Goal: Information Seeking & Learning: Learn about a topic

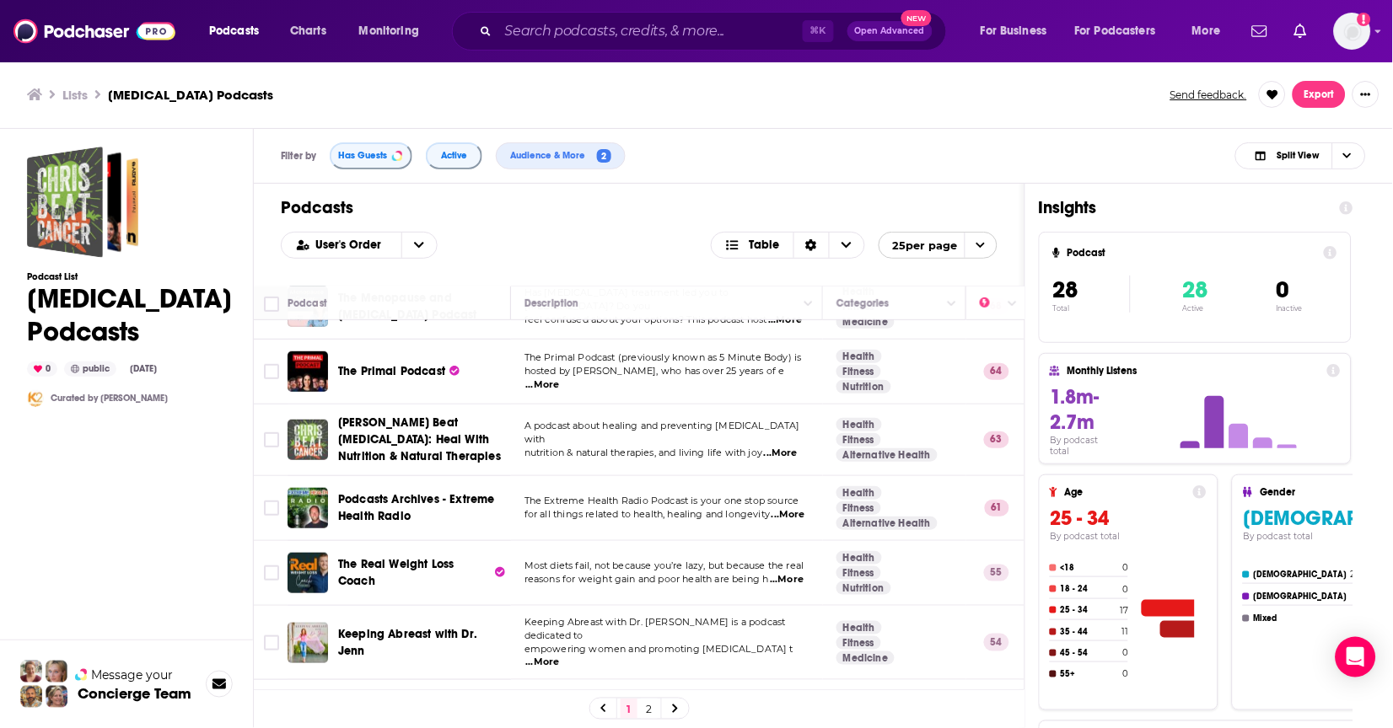
scroll to position [278, 0]
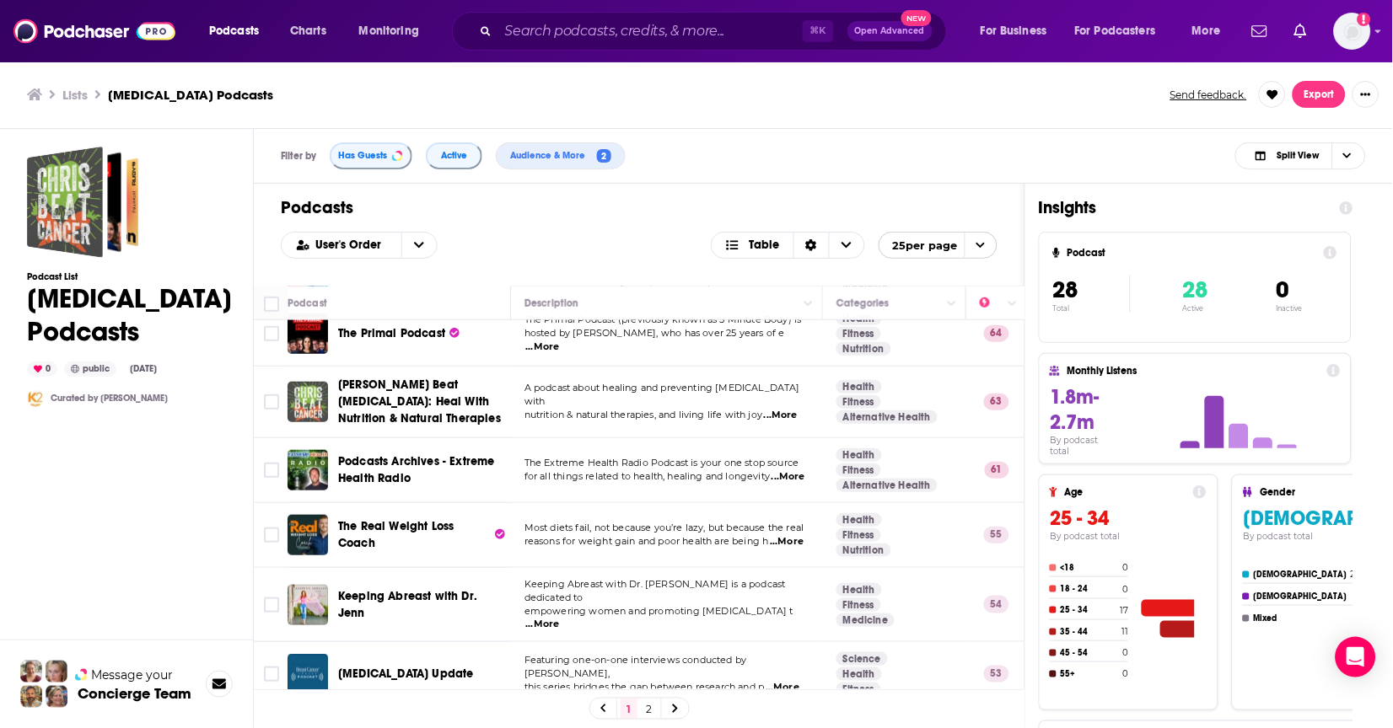
drag, startPoint x: 1025, startPoint y: 267, endPoint x: 1074, endPoint y: 263, distance: 49.1
click at [1074, 263] on div "Insights Podcast 28 Total 28 Active 0 Inactive Monthly Listens 1.8m-2.7m By pod…" at bounding box center [1195, 524] width 341 height 681
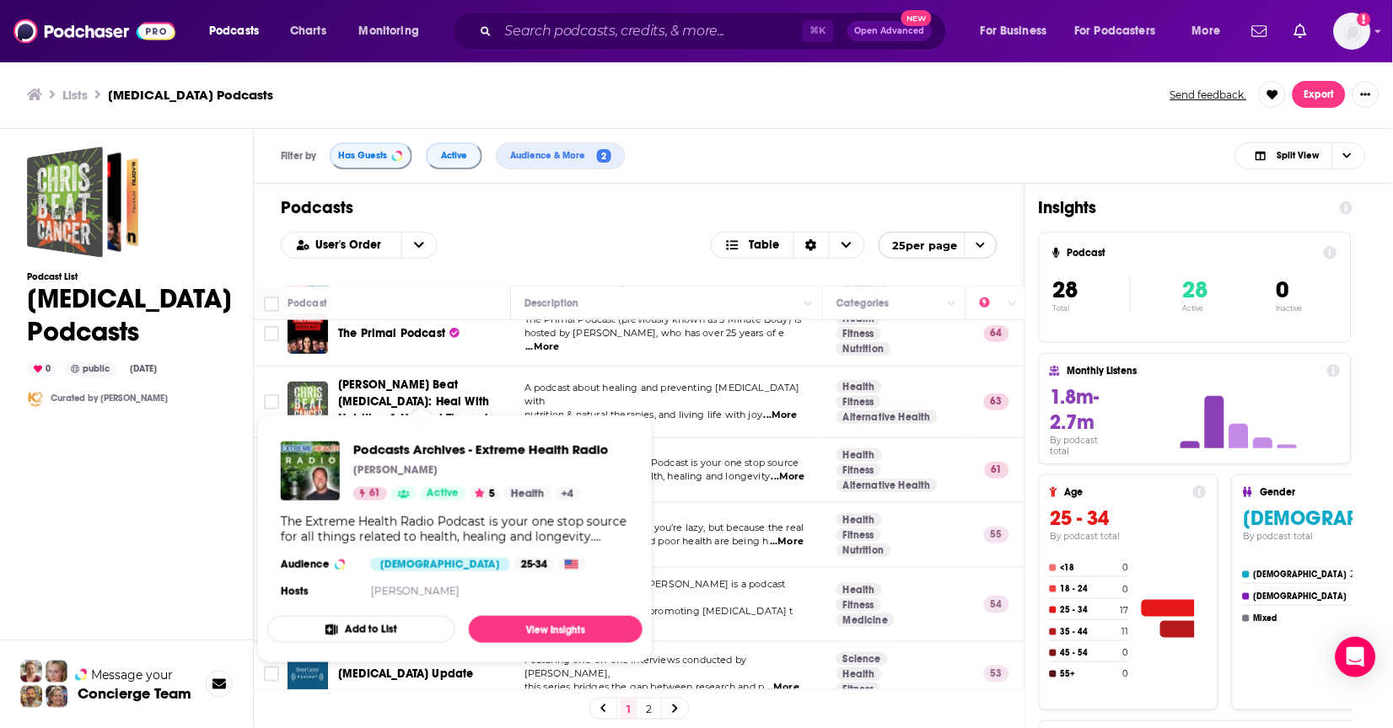
click at [746, 475] on td "The Extreme Health Radio Podcast is your one stop source for all things related…" at bounding box center [667, 470] width 312 height 65
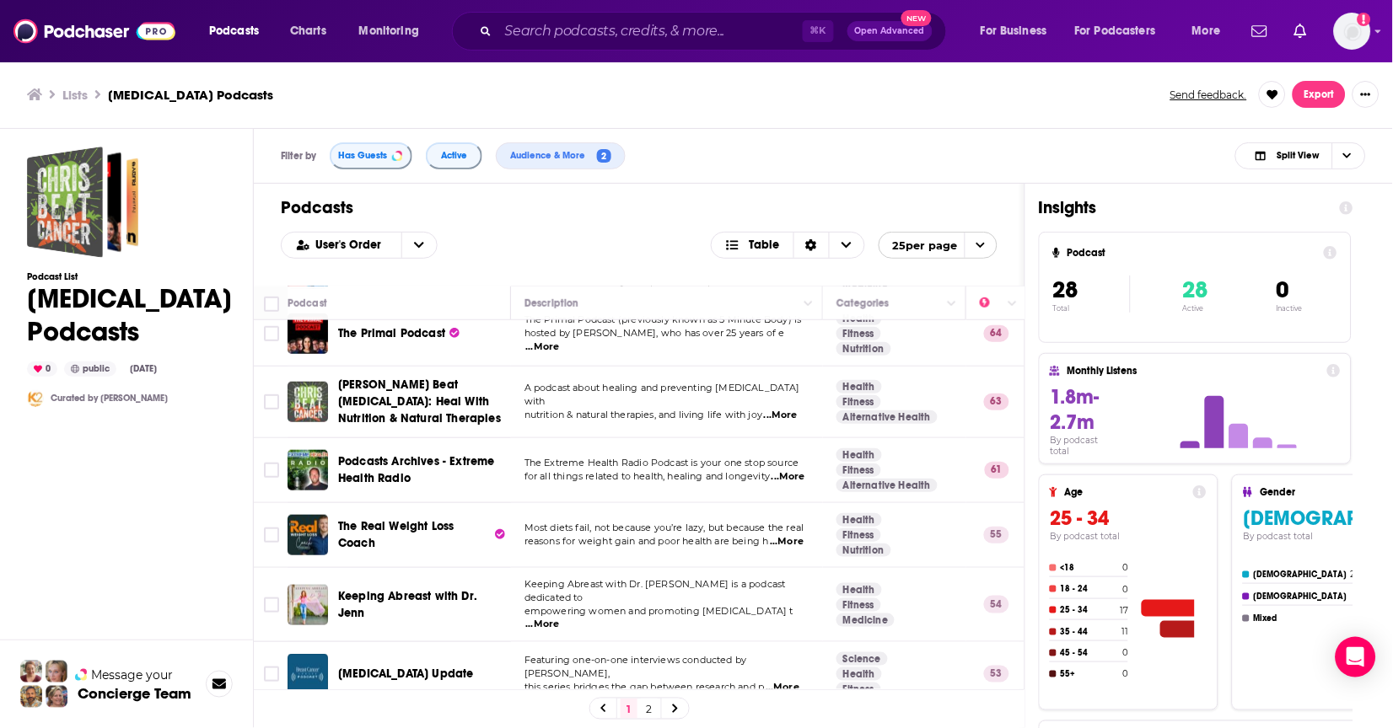
click at [728, 470] on span "for all things related to health, healing and longevity" at bounding box center [646, 476] width 245 height 12
click at [771, 470] on span "...More" at bounding box center [788, 476] width 34 height 13
click at [790, 222] on div "Podcasts User's Order Table 25 per page" at bounding box center [639, 235] width 771 height 102
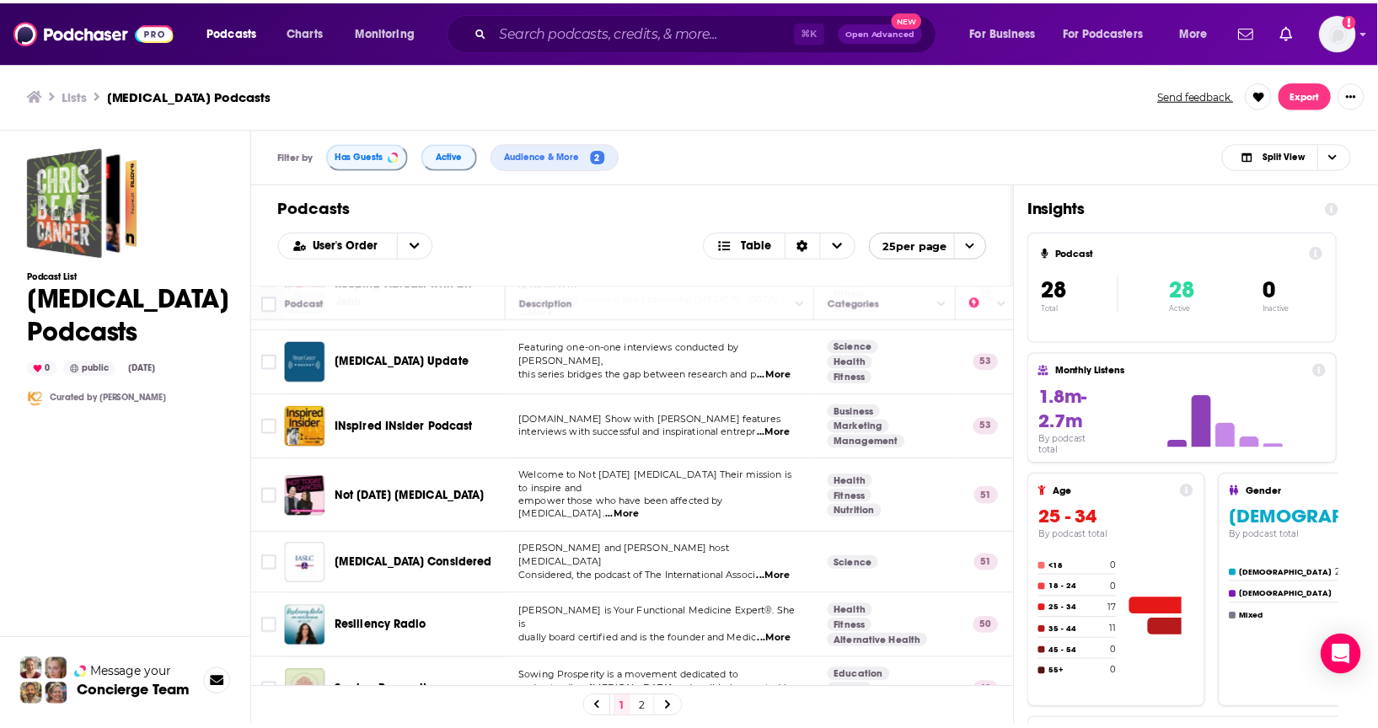
scroll to position [593, 0]
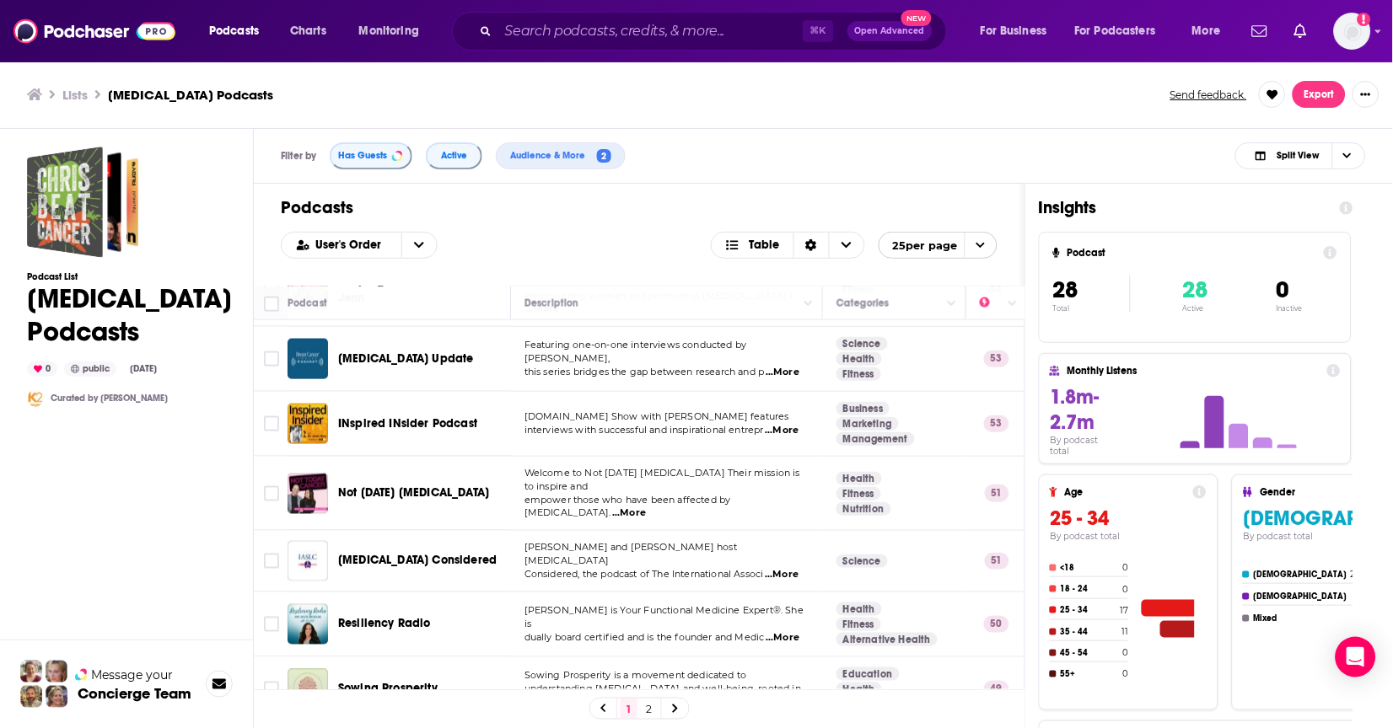
click at [646, 507] on span "...More" at bounding box center [629, 513] width 34 height 13
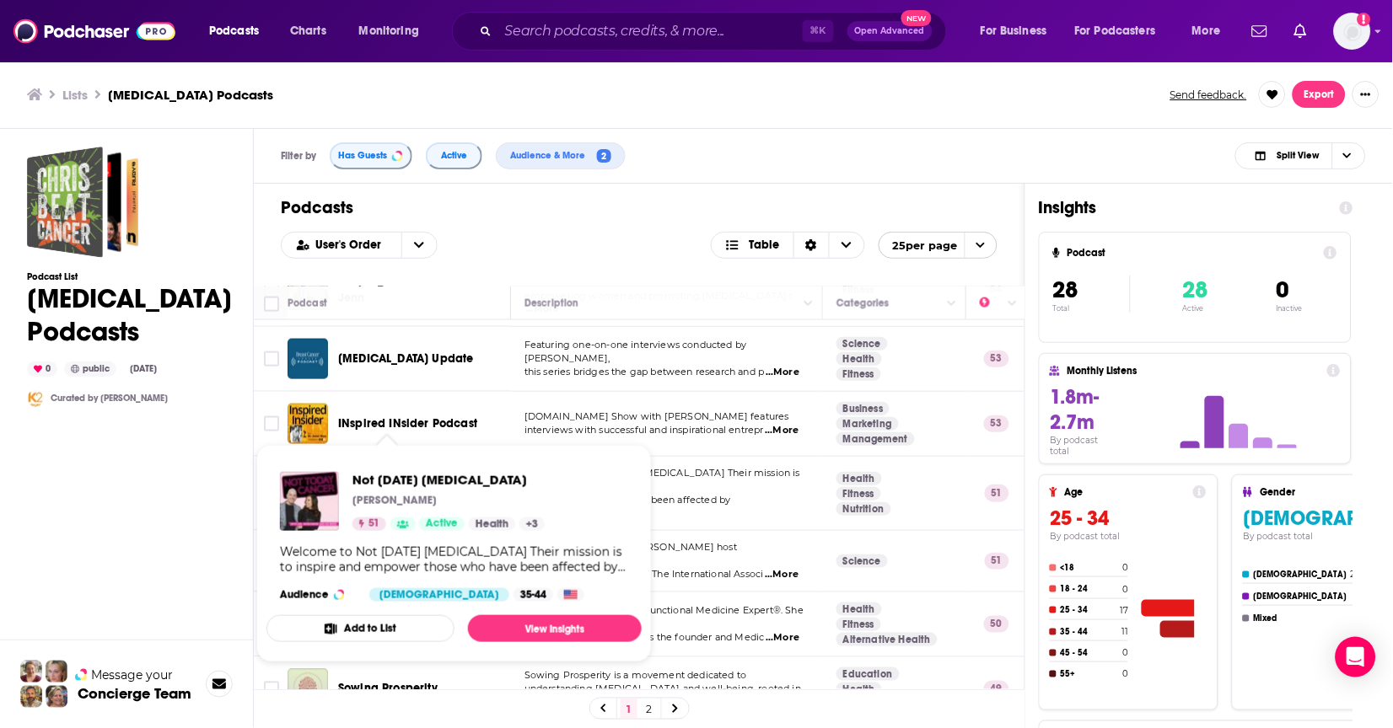
click at [416, 454] on span "Not [DATE] [MEDICAL_DATA] [PERSON_NAME] 51 Active Health + 3 Welcome to Not [DA…" at bounding box center [453, 553] width 375 height 217
click at [404, 472] on span "Not [DATE] [MEDICAL_DATA]" at bounding box center [448, 480] width 192 height 16
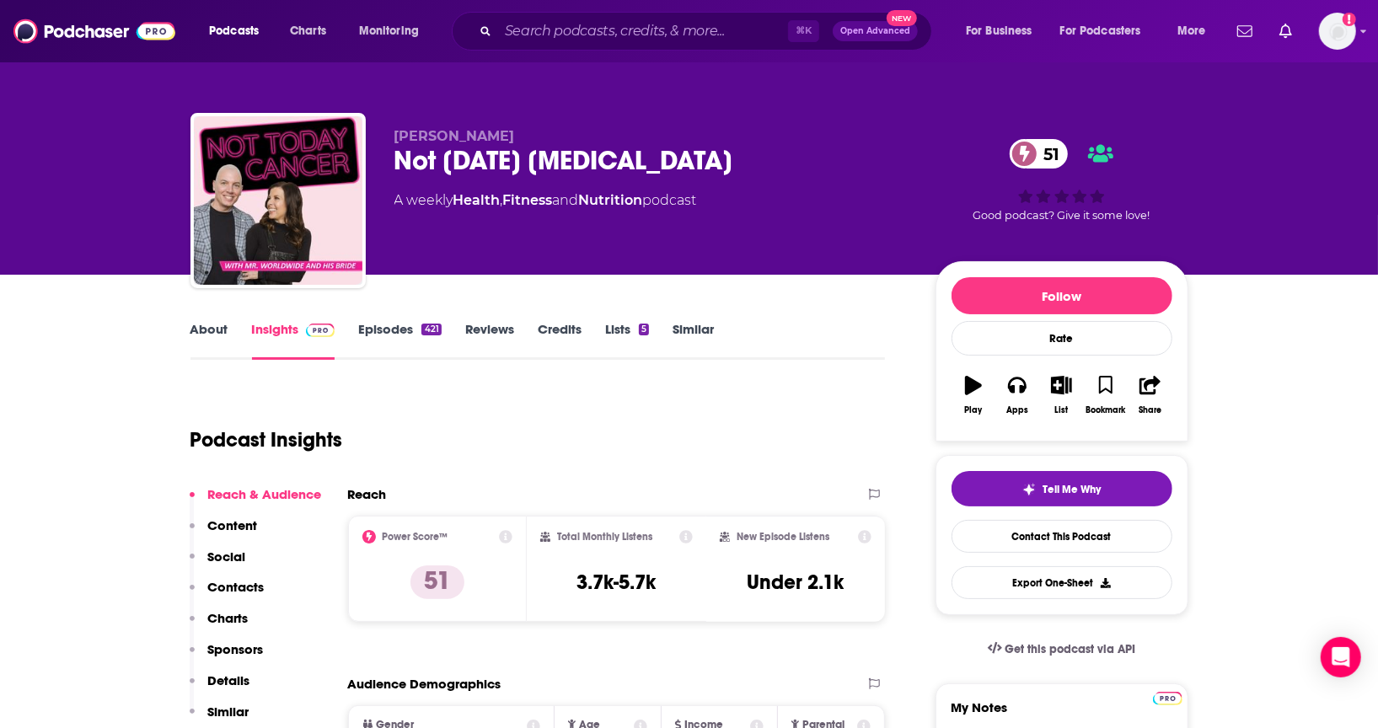
click at [395, 336] on link "Episodes 421" at bounding box center [399, 340] width 83 height 39
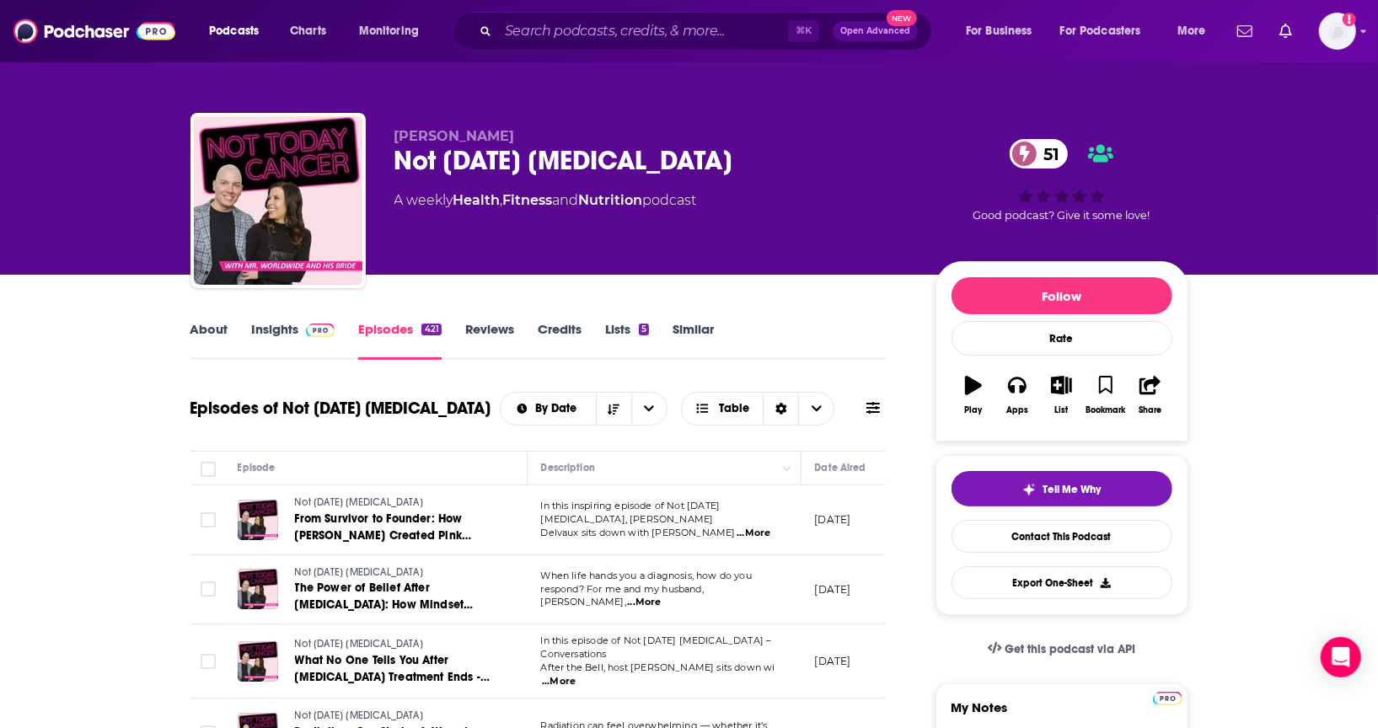
click at [206, 330] on link "About" at bounding box center [210, 340] width 38 height 39
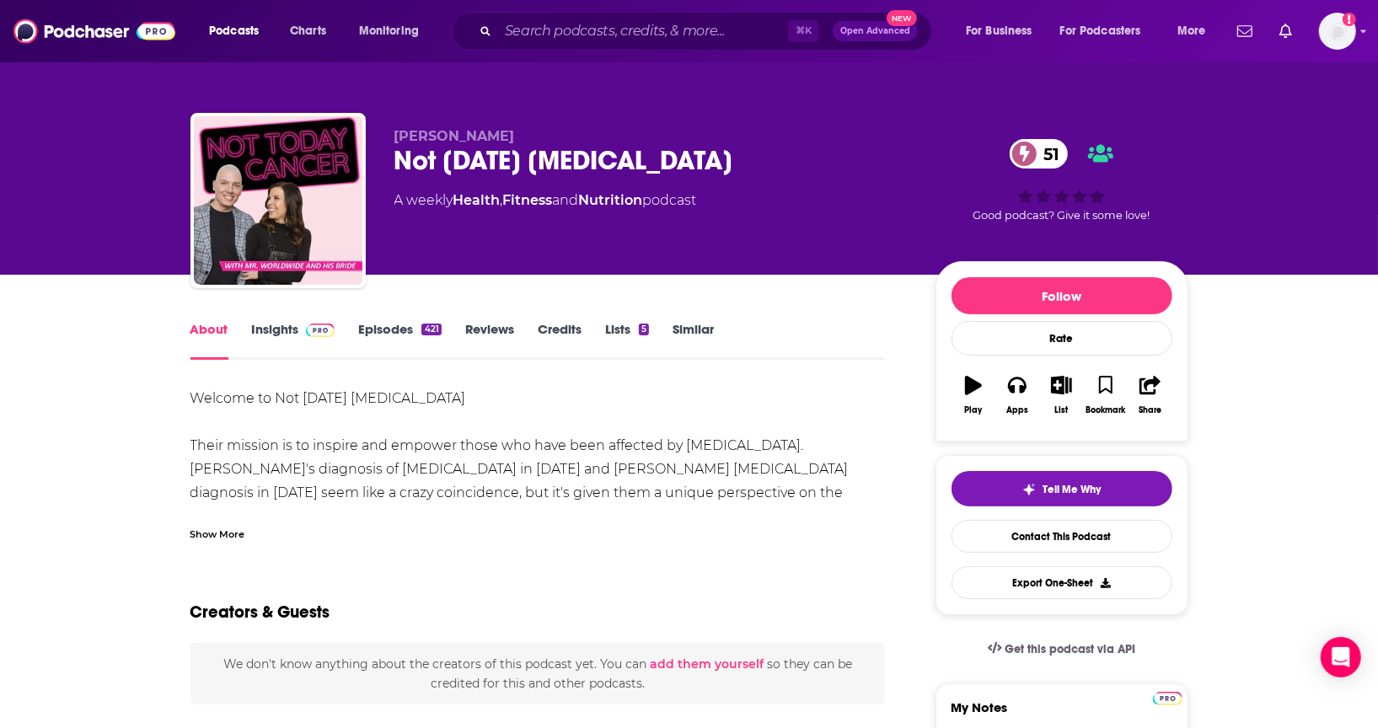
click at [229, 529] on div "Show More" at bounding box center [218, 533] width 55 height 16
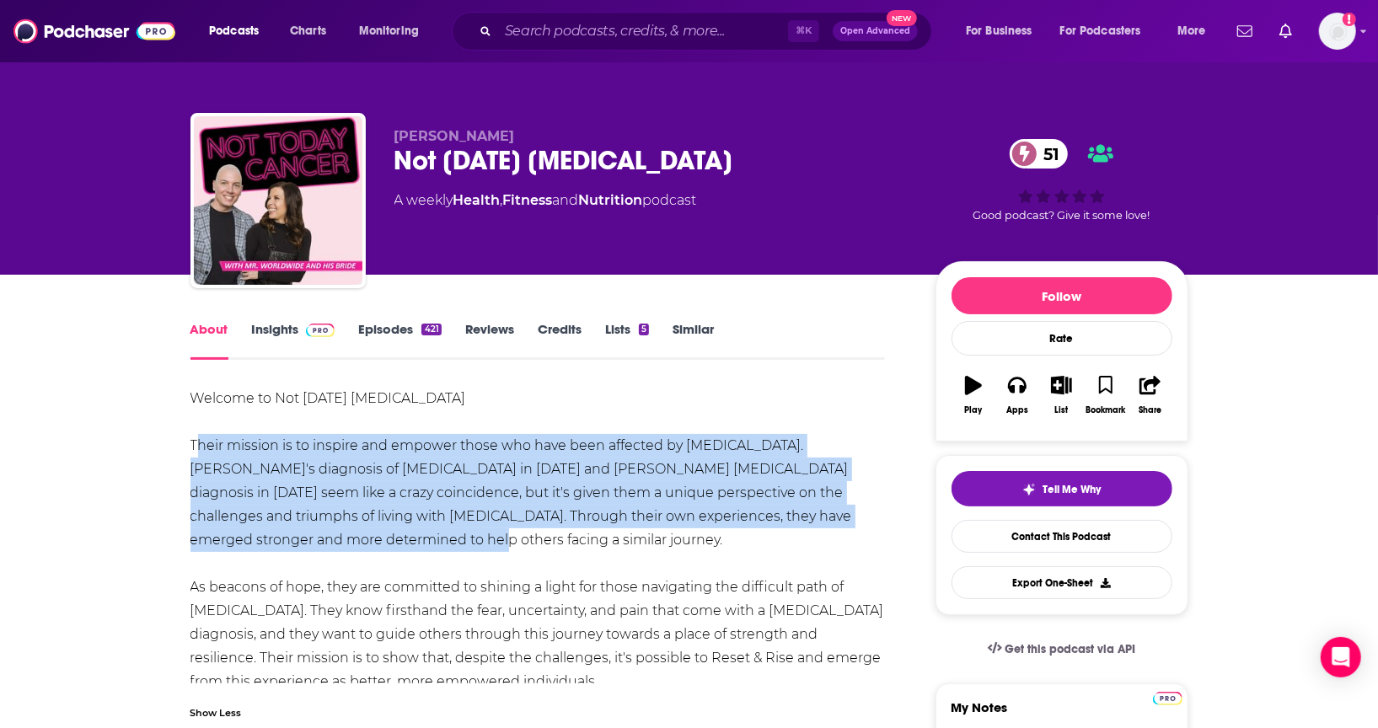
drag, startPoint x: 334, startPoint y: 534, endPoint x: 198, endPoint y: 451, distance: 159.3
click at [191, 444] on div "Welcome to Not [DATE] [MEDICAL_DATA] Their mission is to inspire and empower th…" at bounding box center [538, 540] width 695 height 307
copy div "Their mission is to inspire and empower those who have been affected by [MEDICA…"
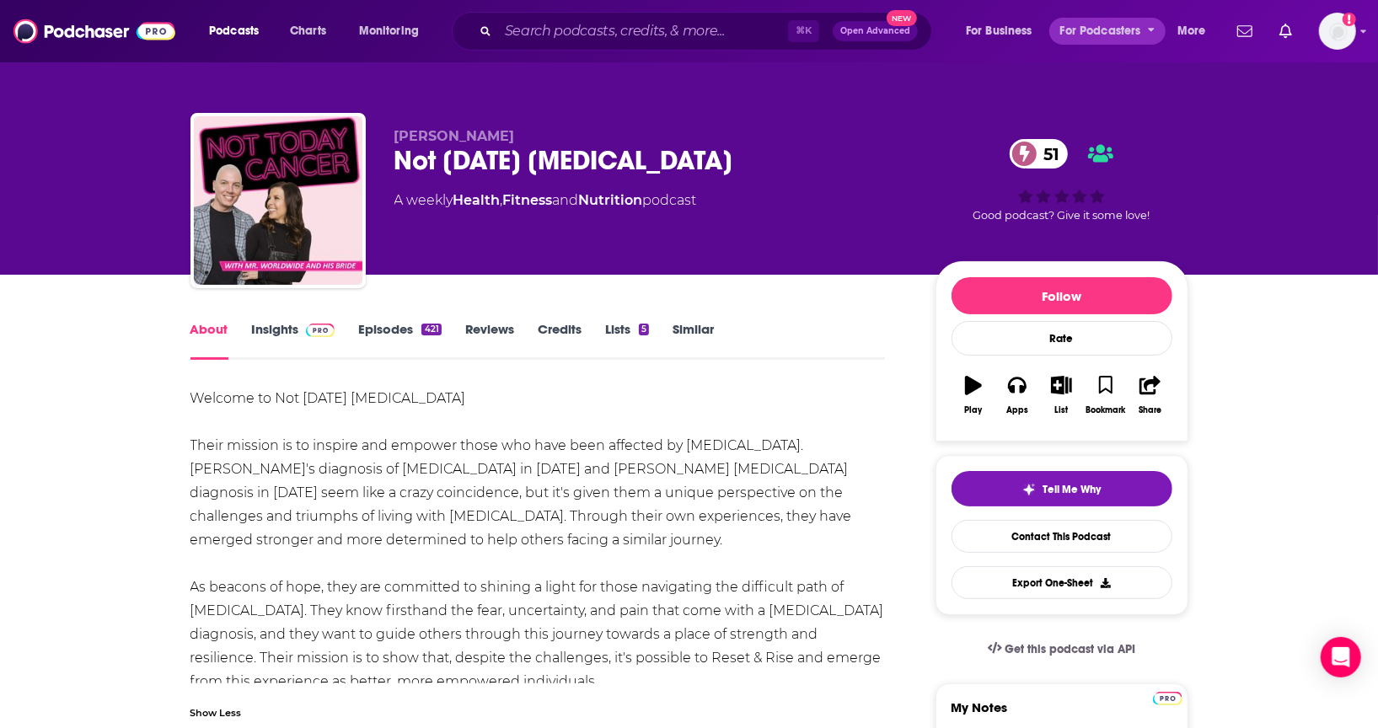
drag, startPoint x: 266, startPoint y: 469, endPoint x: 1076, endPoint y: 43, distance: 915.2
click at [1001, 540] on link "Contact This Podcast" at bounding box center [1062, 536] width 221 height 33
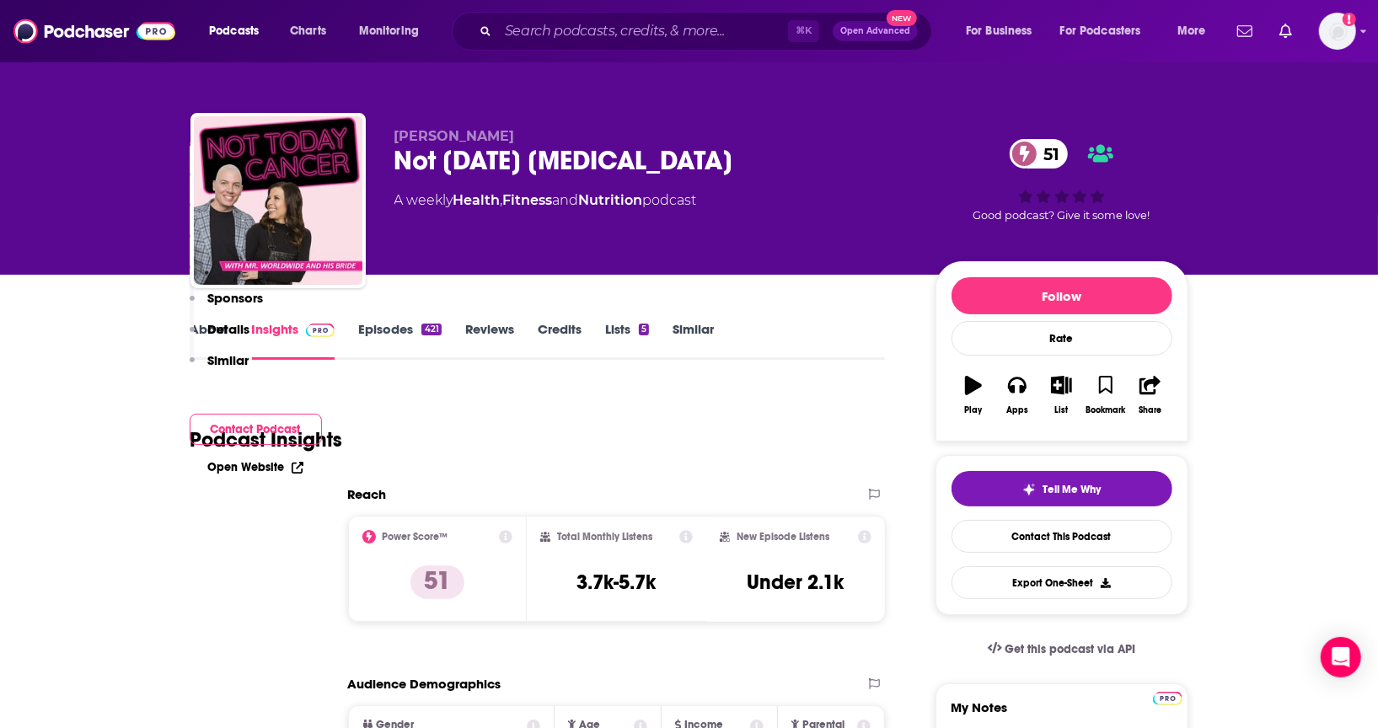
scroll to position [1603, 0]
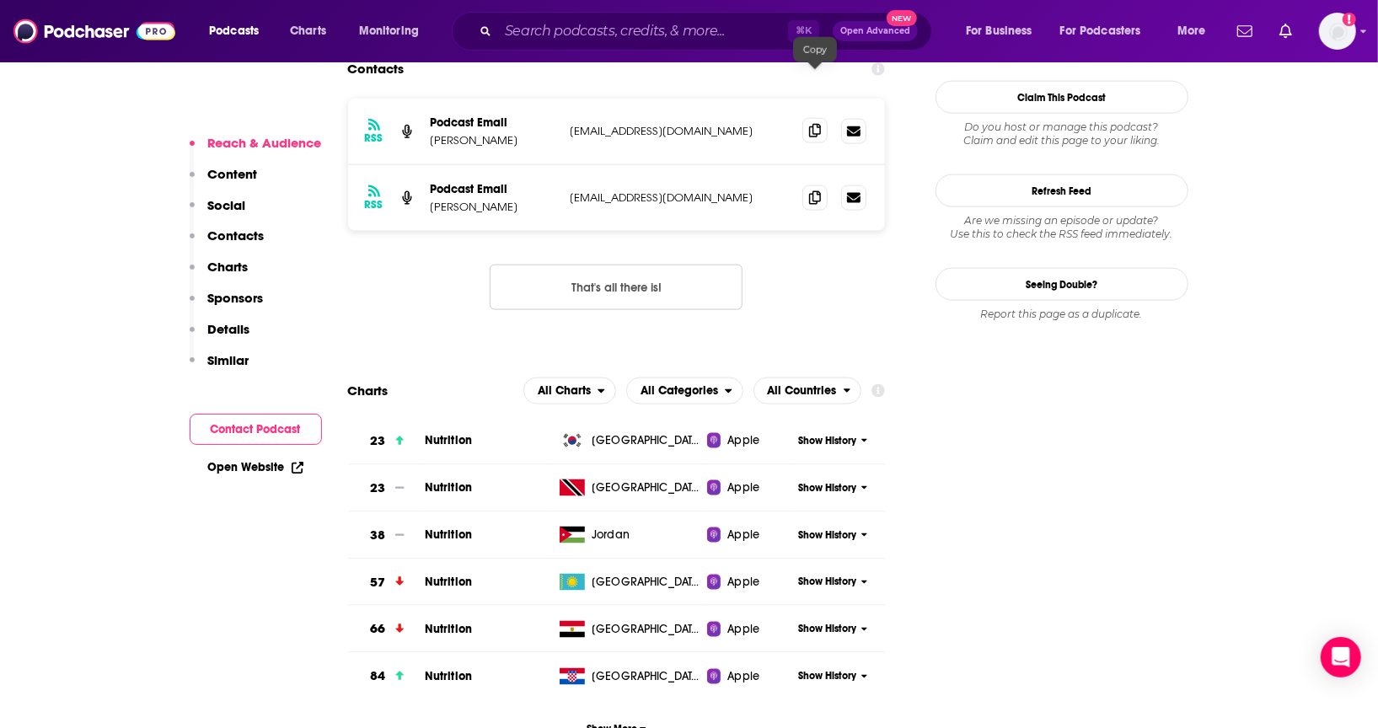
click at [821, 124] on icon at bounding box center [815, 130] width 12 height 13
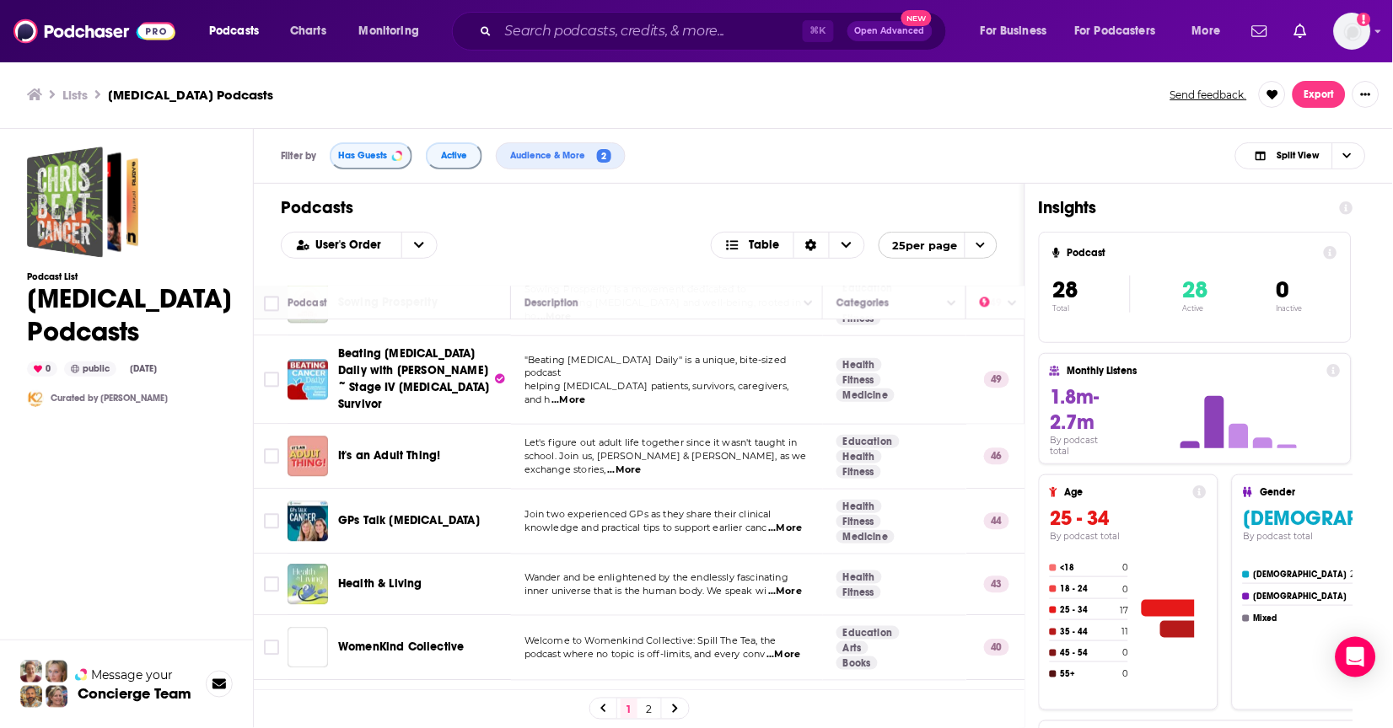
scroll to position [985, 0]
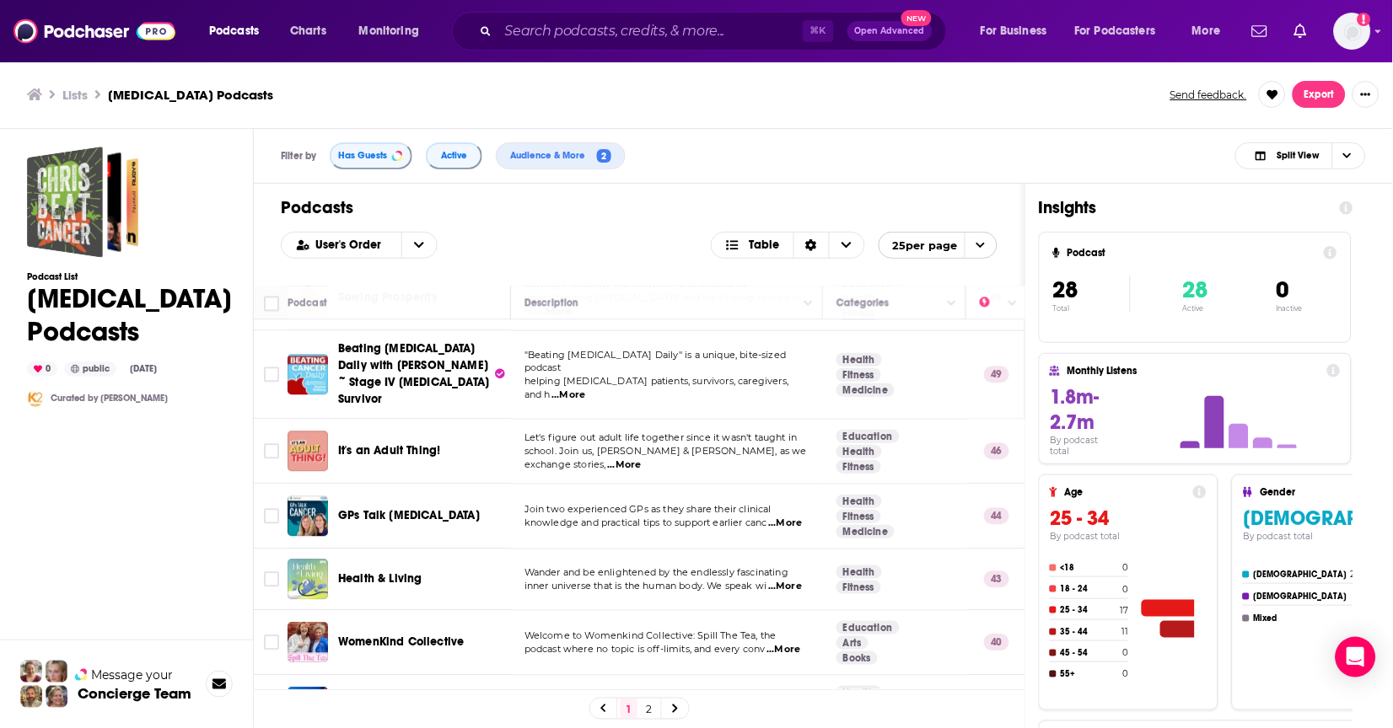
click at [790, 643] on span "...More" at bounding box center [783, 649] width 34 height 13
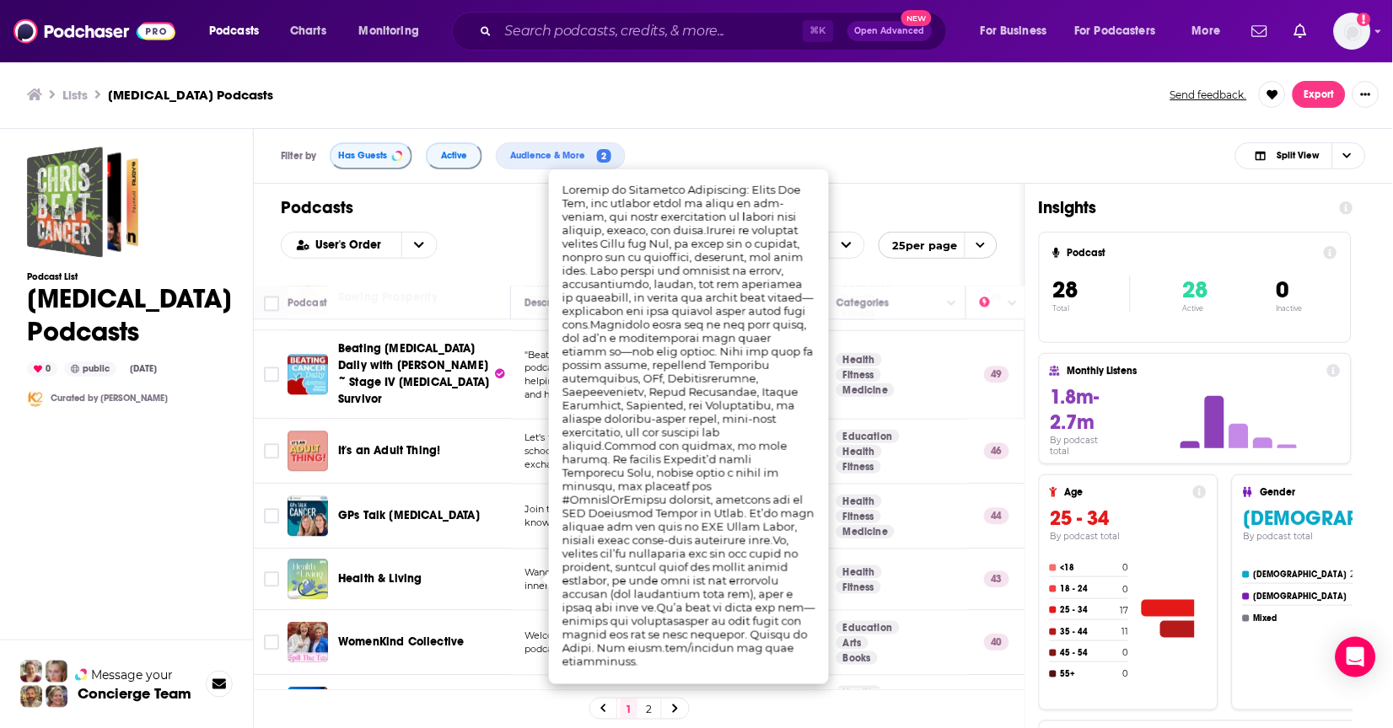
click at [473, 635] on div "WomenKind Collective" at bounding box center [425, 643] width 175 height 17
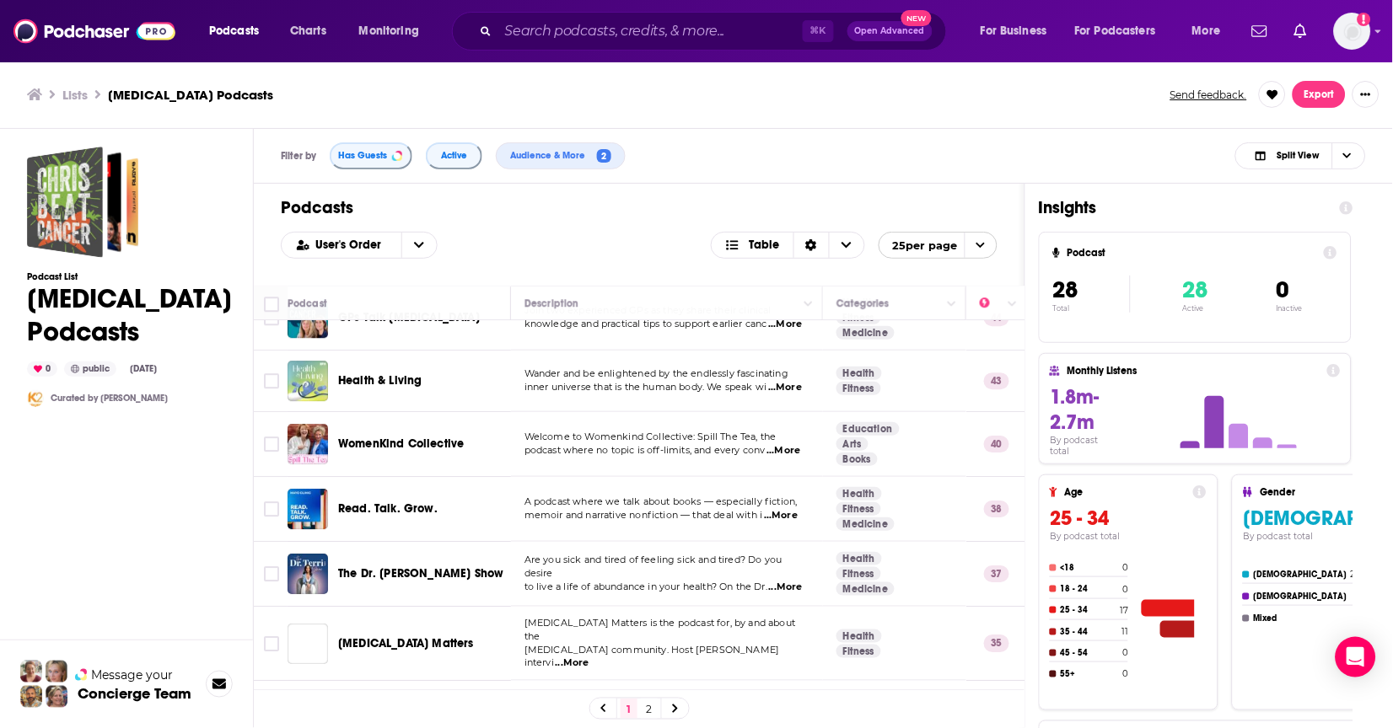
scroll to position [1238, 0]
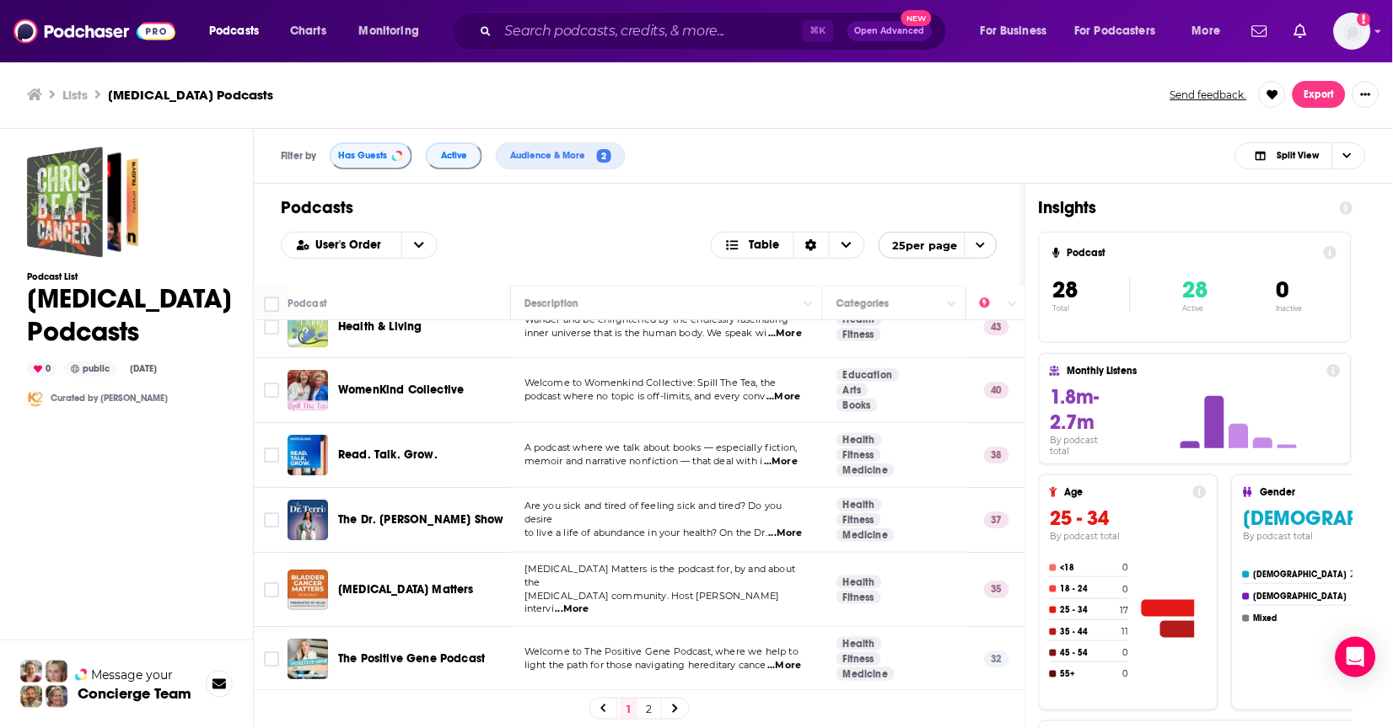
click at [679, 701] on link at bounding box center [675, 708] width 27 height 19
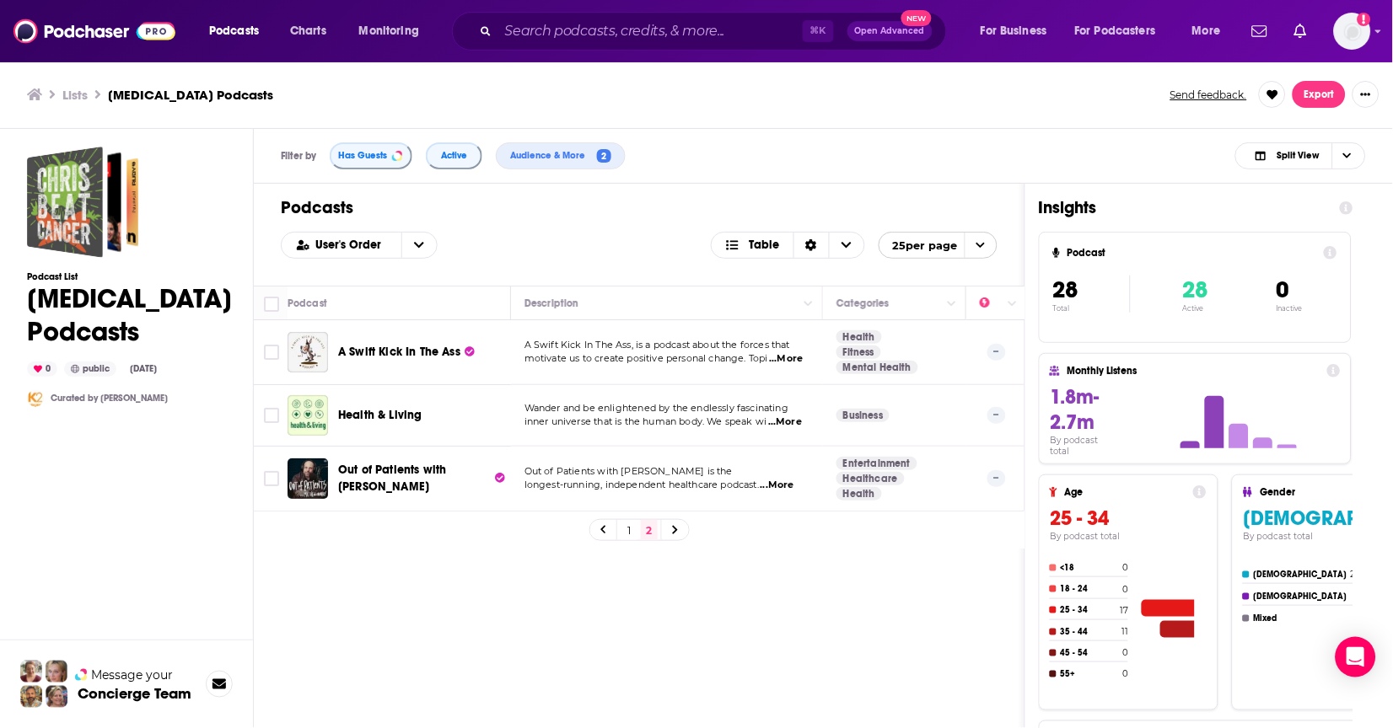
click at [790, 421] on span "...More" at bounding box center [785, 422] width 34 height 13
click at [549, 564] on div "Podcasts User's Order Table 25 per page Podcast Description Categories Reach (M…" at bounding box center [639, 524] width 771 height 681
click at [576, 35] on input "Search podcasts, credits, & more..." at bounding box center [650, 31] width 304 height 27
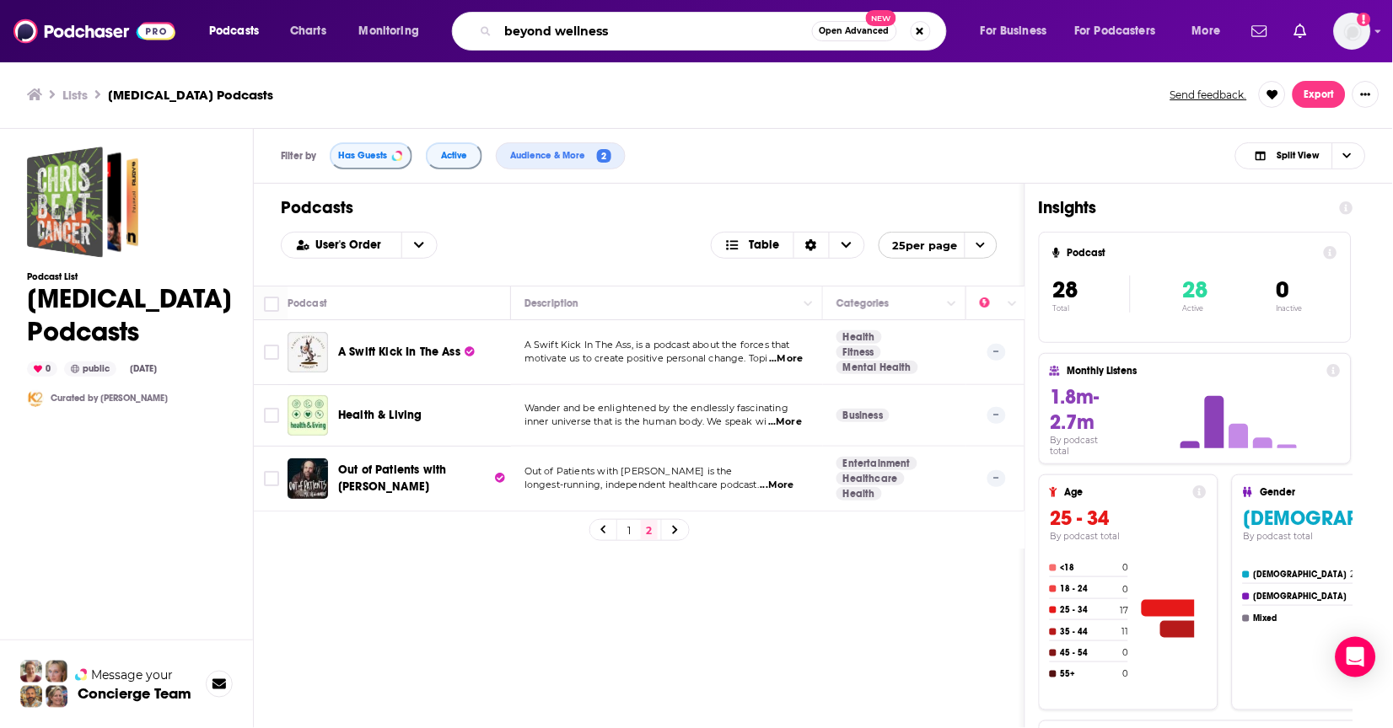
type input "beyond wellness"
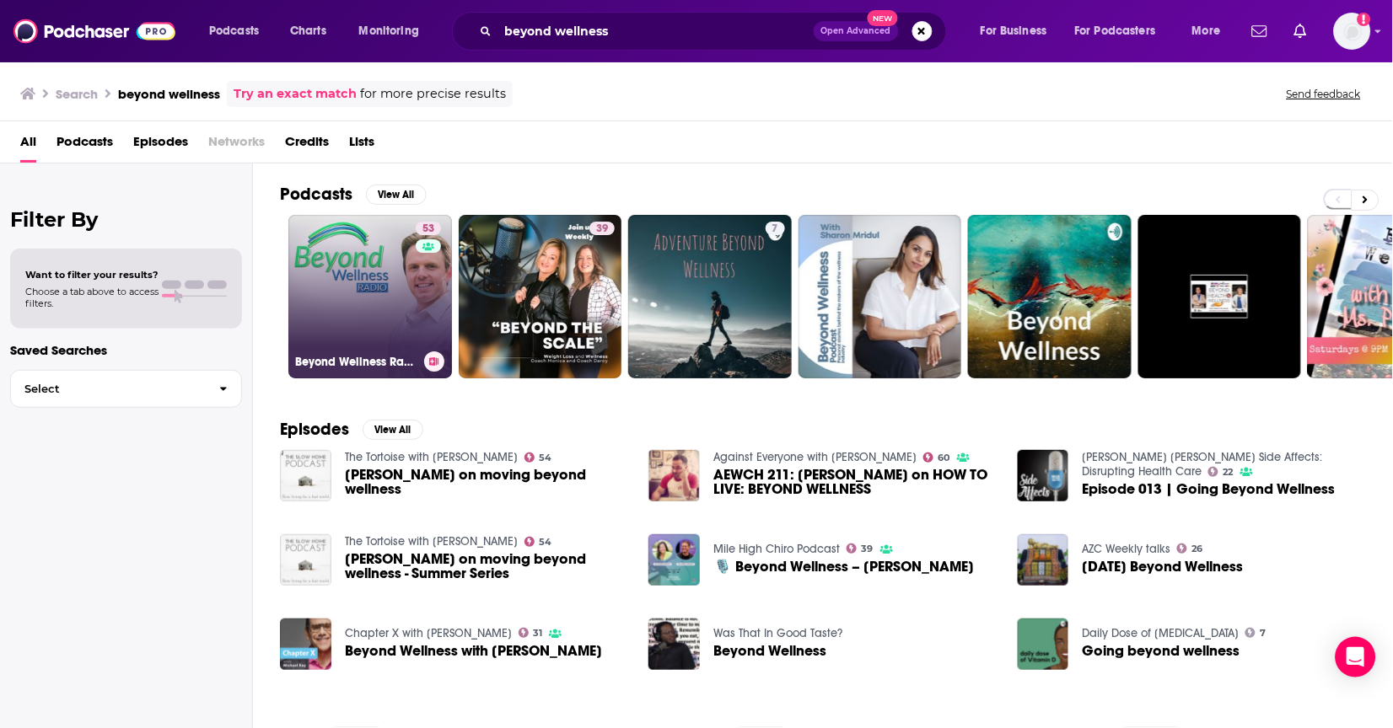
click at [384, 346] on link "53 Beyond Wellness Radio" at bounding box center [370, 297] width 164 height 164
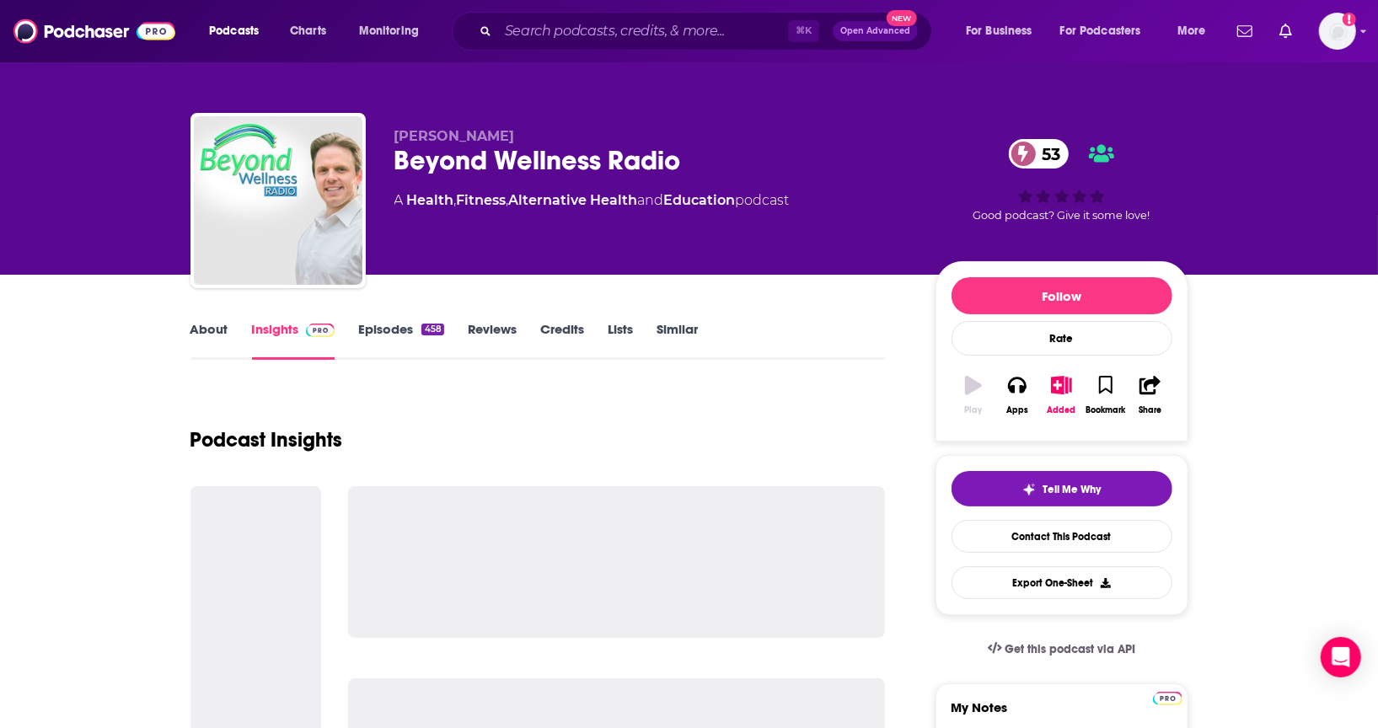
click at [387, 329] on link "Episodes 458" at bounding box center [400, 340] width 85 height 39
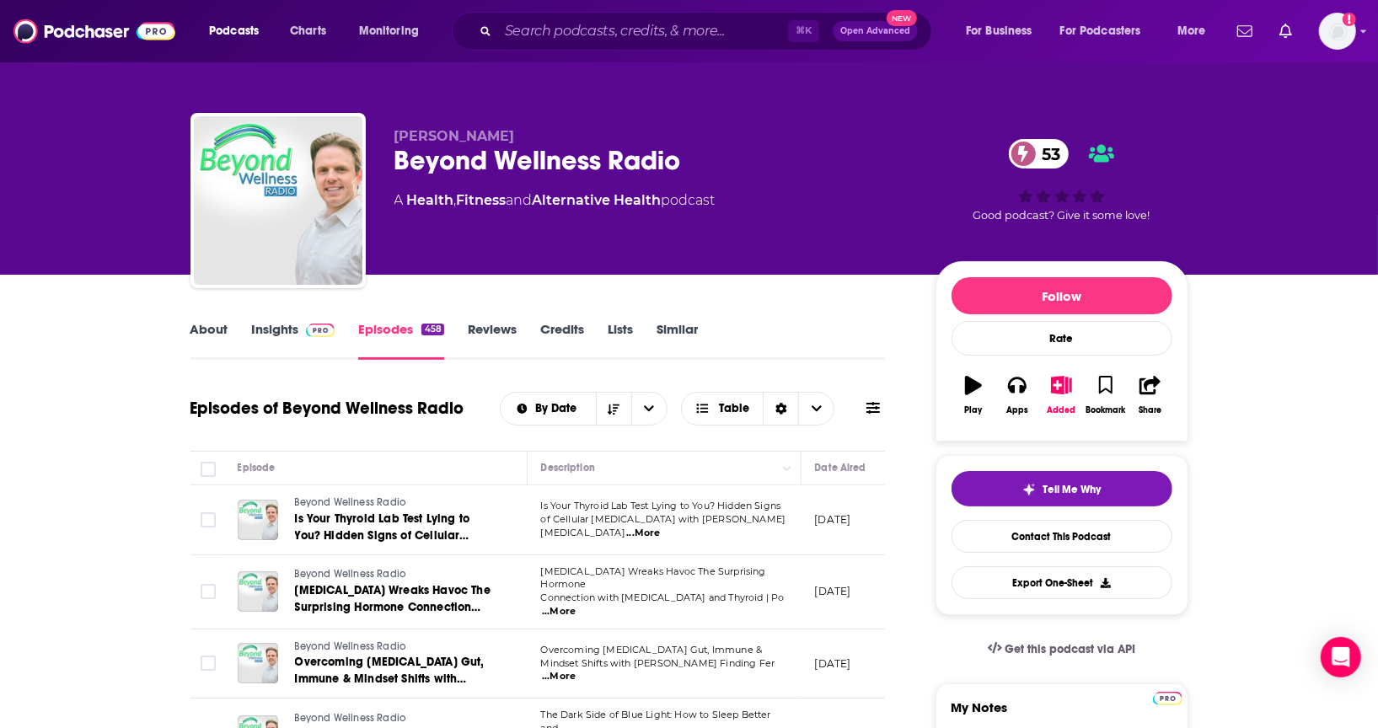
click at [223, 324] on link "About" at bounding box center [210, 340] width 38 height 39
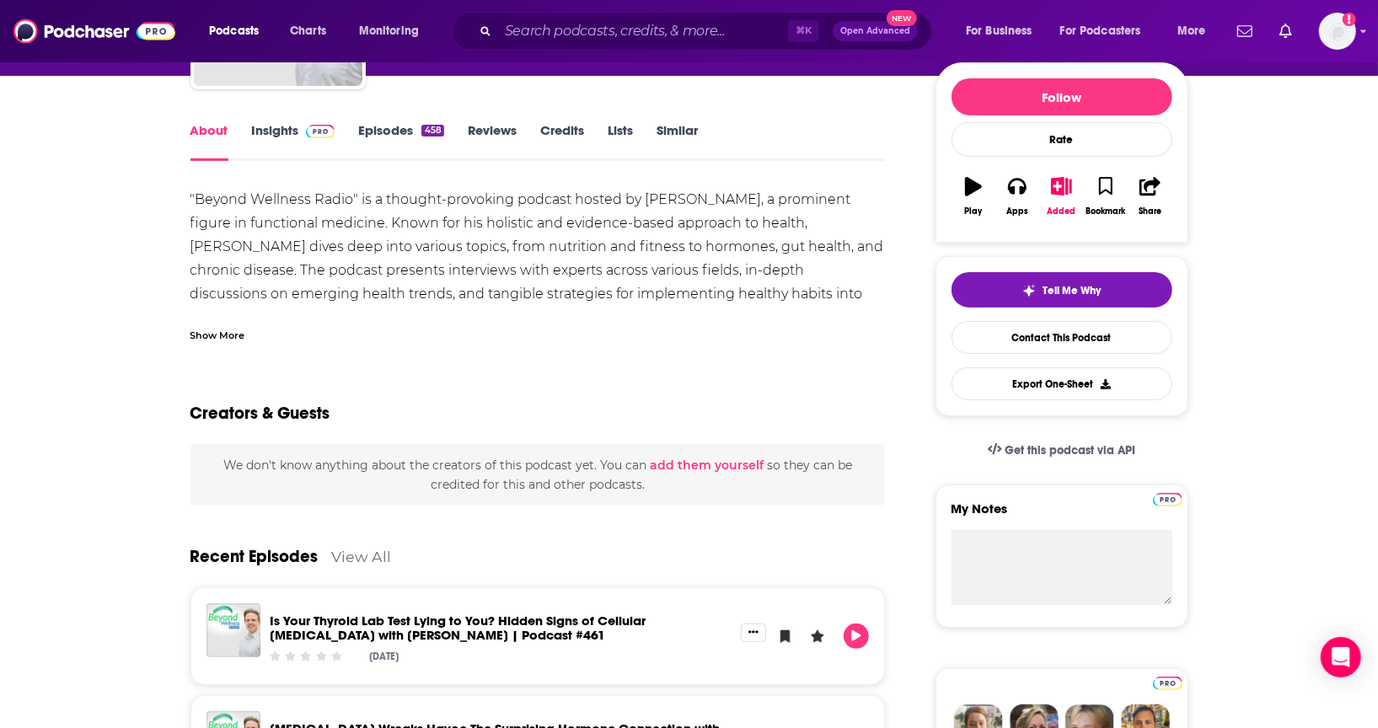
scroll to position [221, 0]
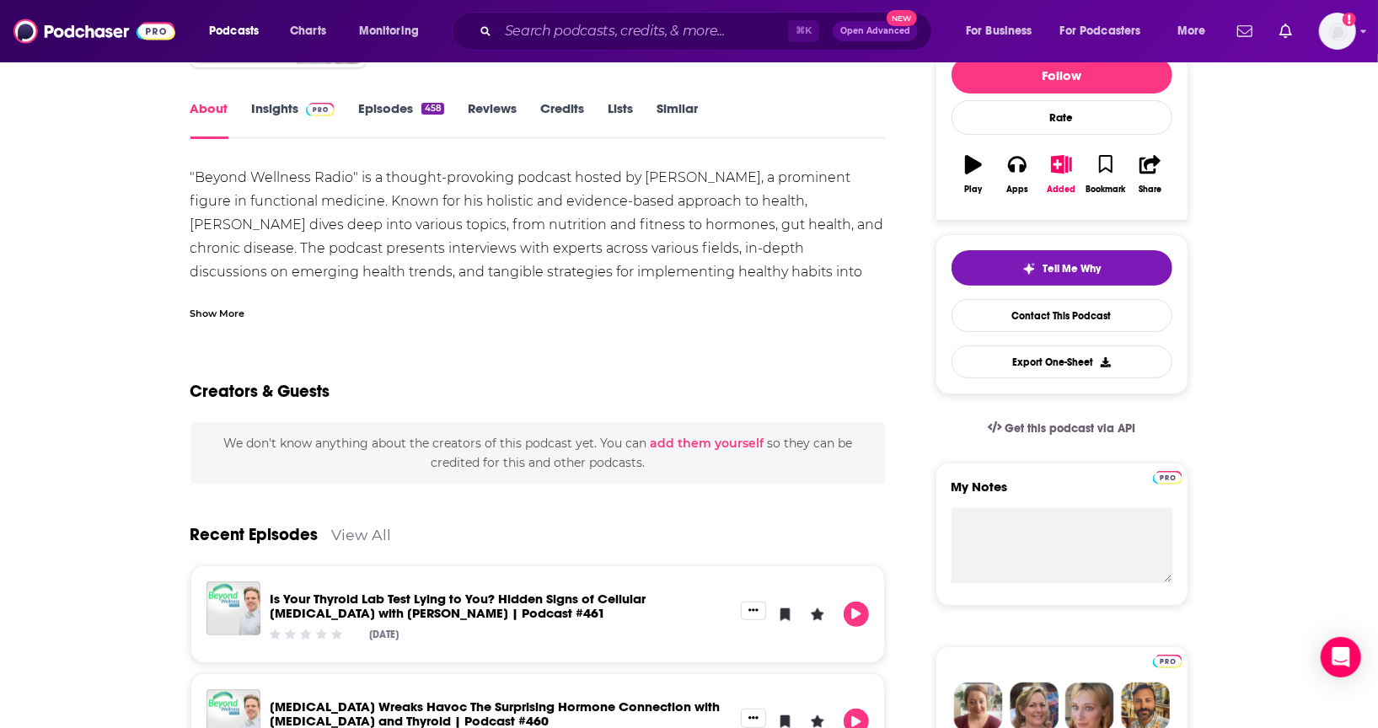
click at [223, 317] on div "Show More" at bounding box center [218, 312] width 55 height 16
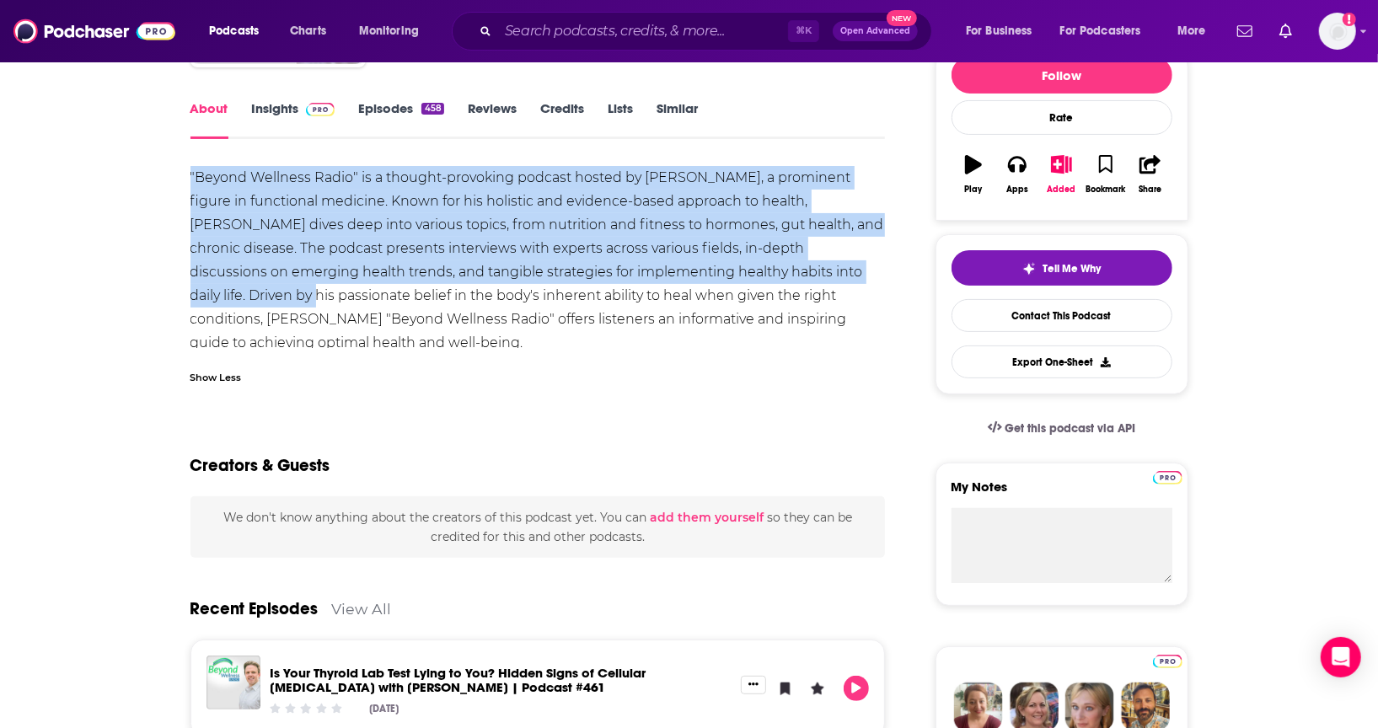
drag, startPoint x: 856, startPoint y: 266, endPoint x: 168, endPoint y: 165, distance: 696.0
copy div ""Beyond Wellness Radio" is a thought-provoking podcast hosted by [PERSON_NAME],…"
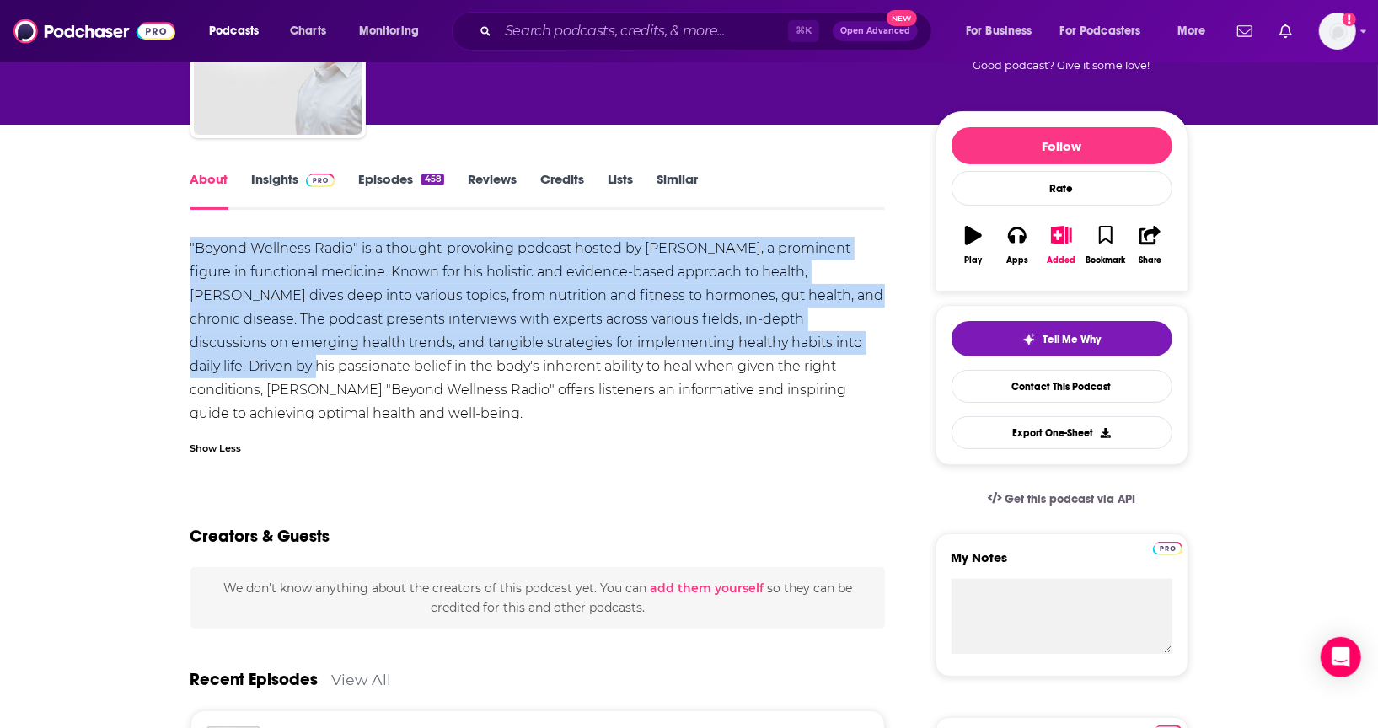
scroll to position [0, 0]
